Goal: Navigation & Orientation: Understand site structure

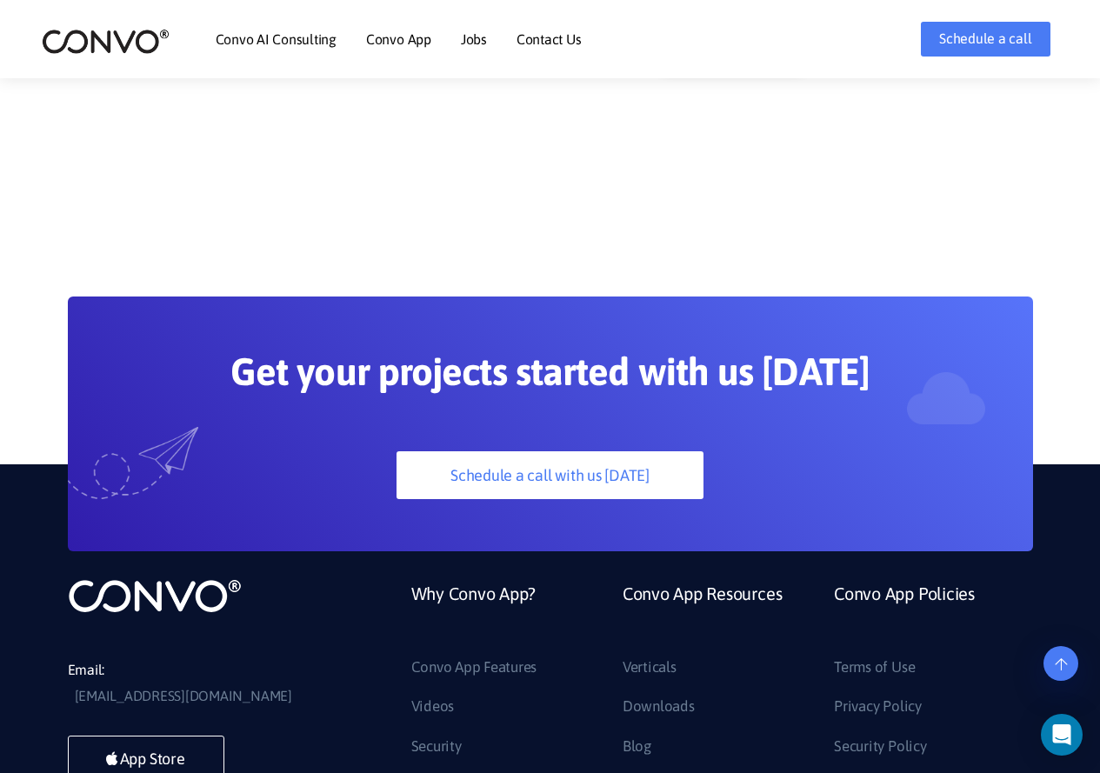
scroll to position [4527, 0]
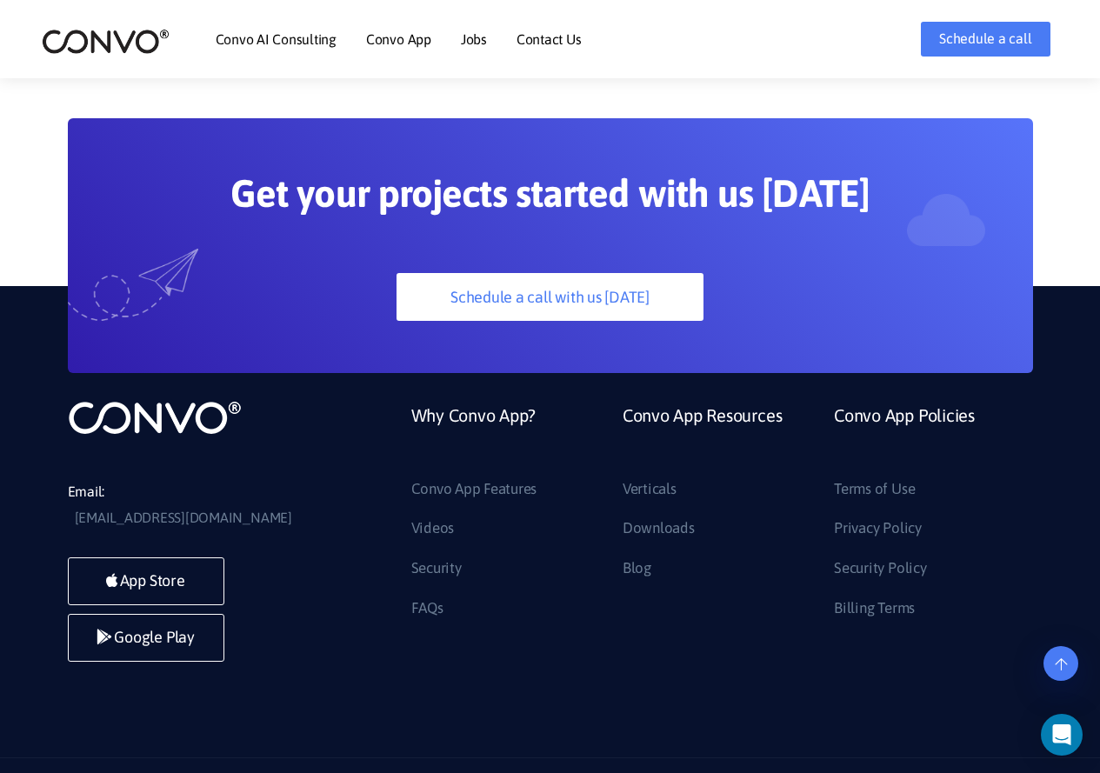
click at [858, 515] on link "Privacy Policy" at bounding box center [878, 529] width 88 height 28
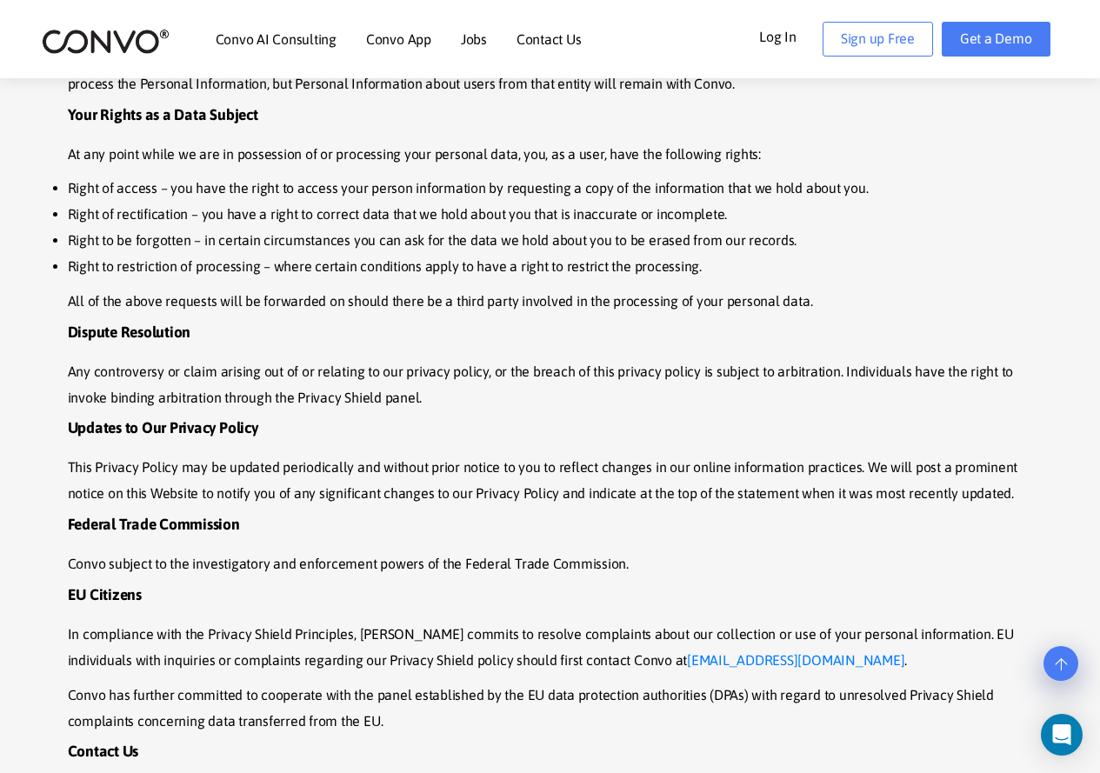
scroll to position [5915, 0]
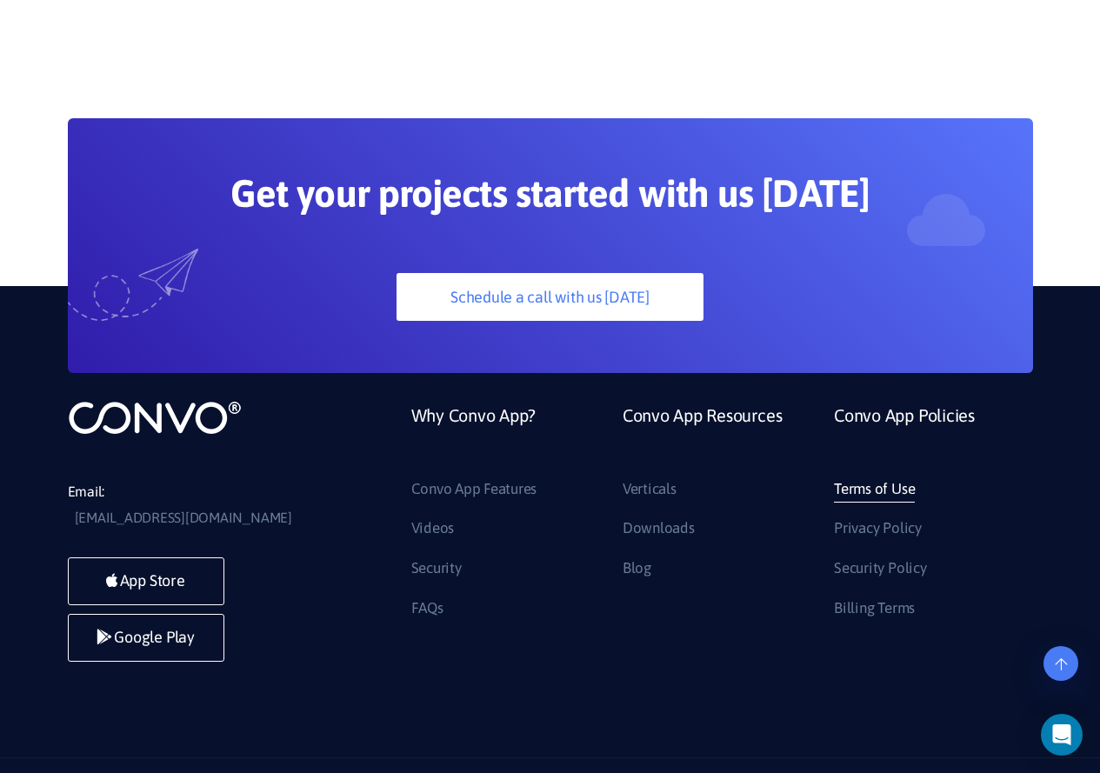
click at [861, 476] on link "Terms of Use" at bounding box center [874, 490] width 81 height 28
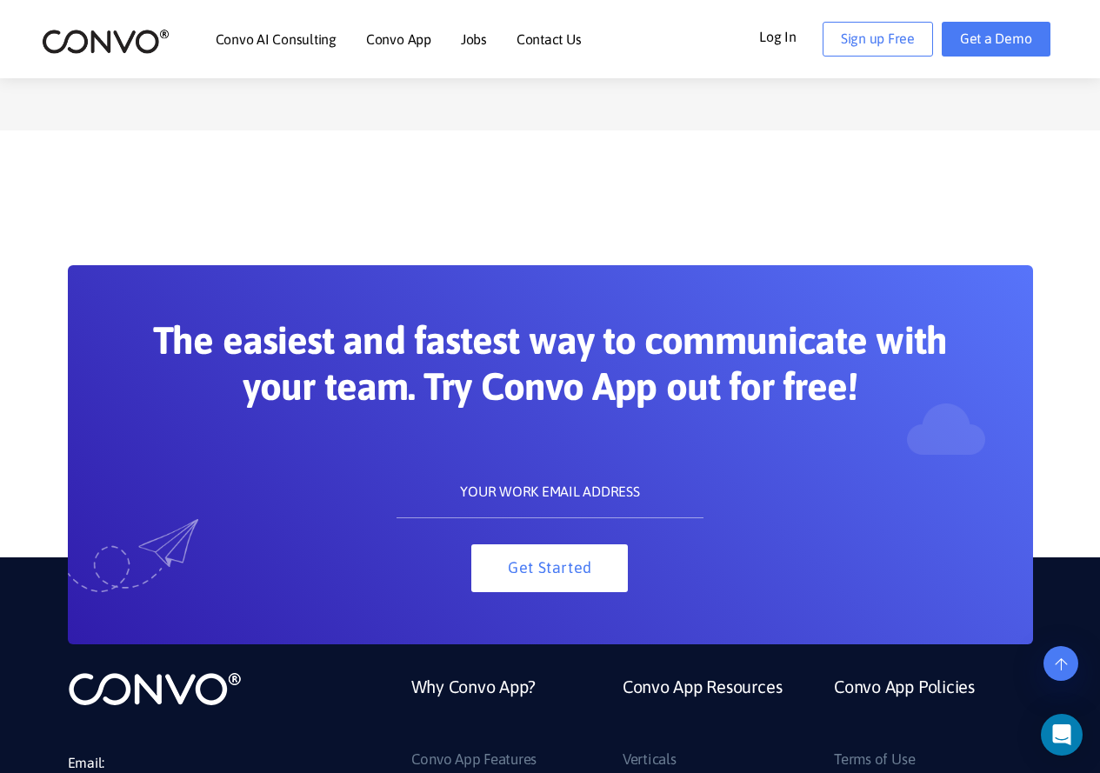
scroll to position [7828, 0]
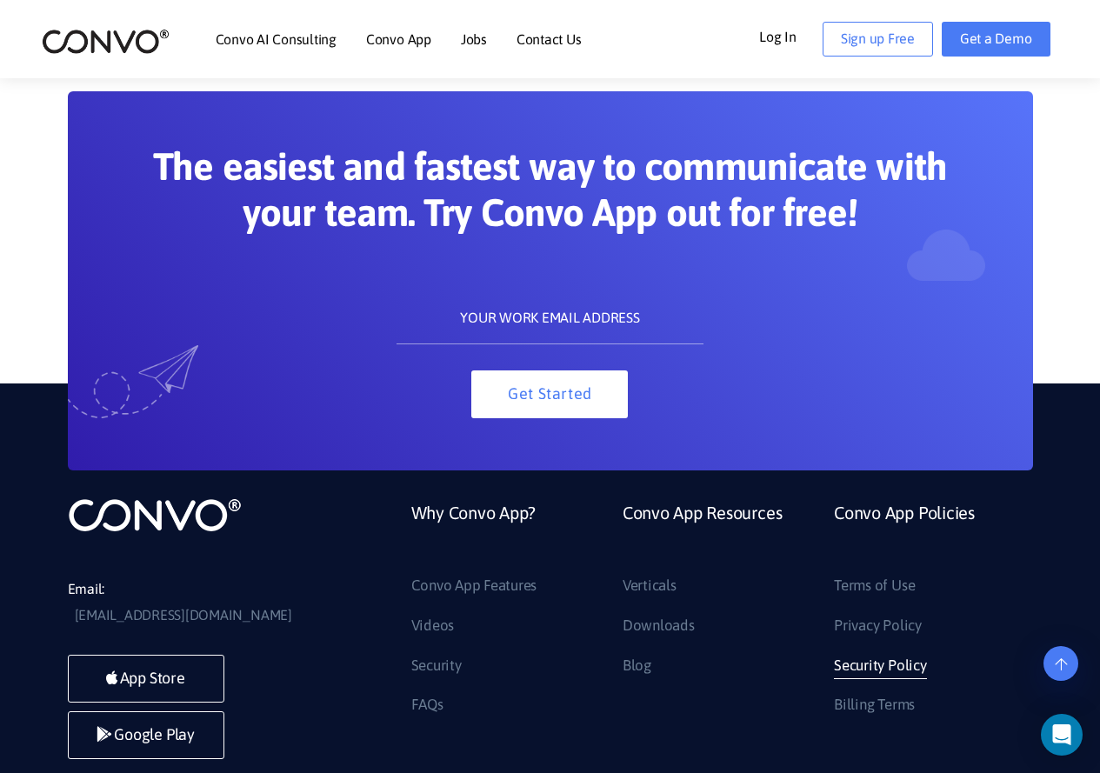
click at [874, 652] on link "Security Policy" at bounding box center [880, 666] width 92 height 28
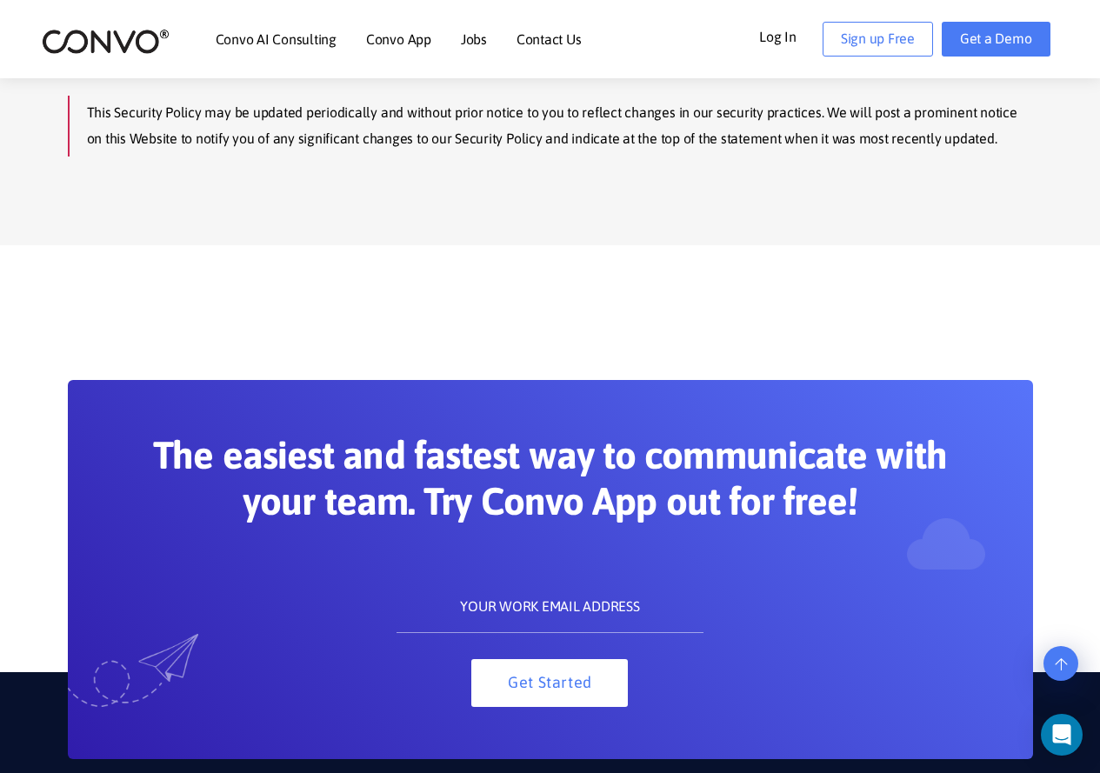
scroll to position [3381, 0]
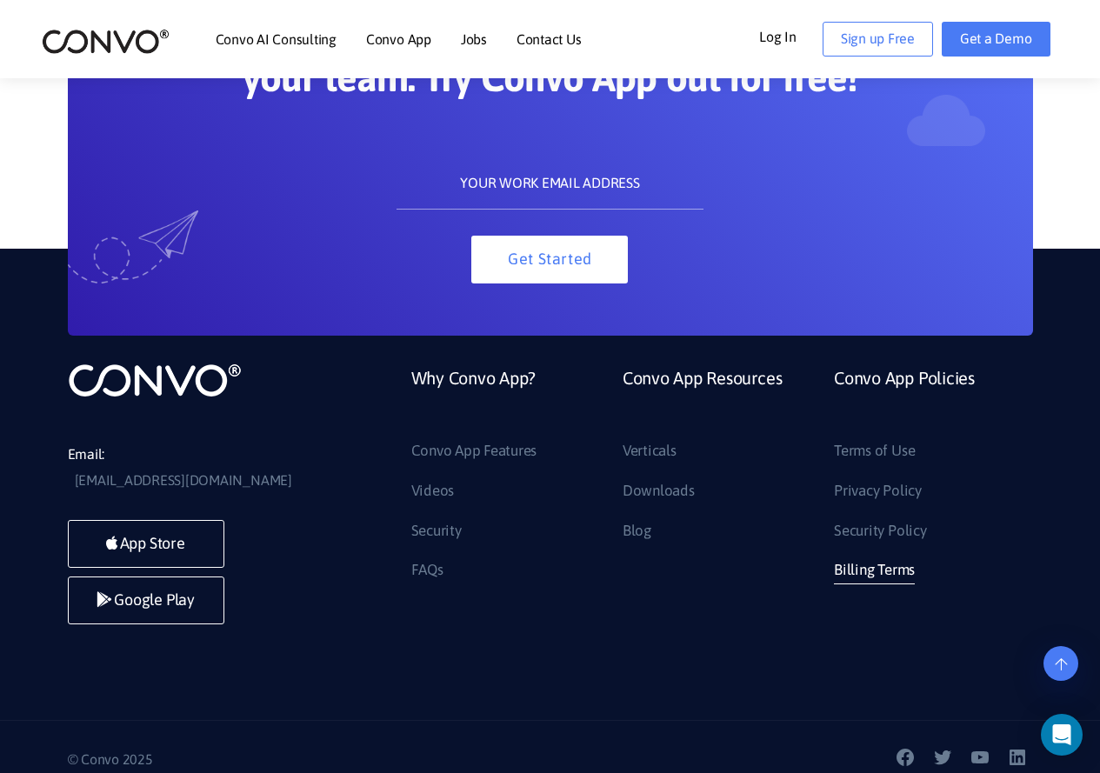
click at [879, 569] on link "Billing Terms" at bounding box center [874, 571] width 81 height 28
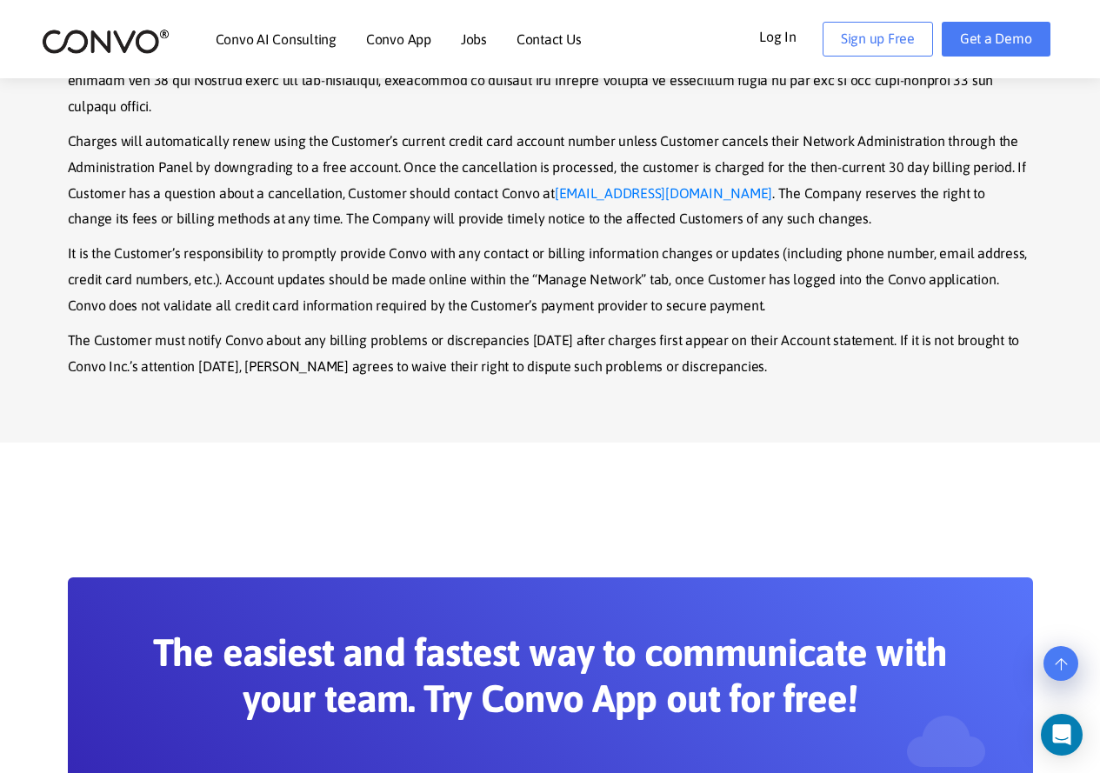
scroll to position [609, 0]
